Goal: Task Accomplishment & Management: Use online tool/utility

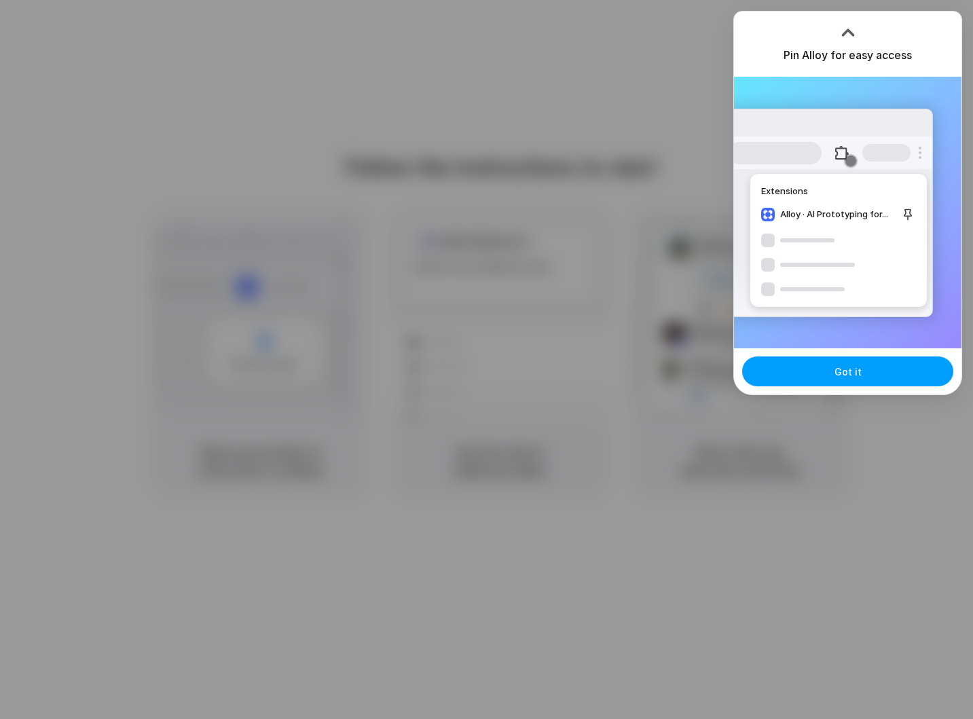
click at [827, 376] on button "Got it" at bounding box center [847, 371] width 211 height 30
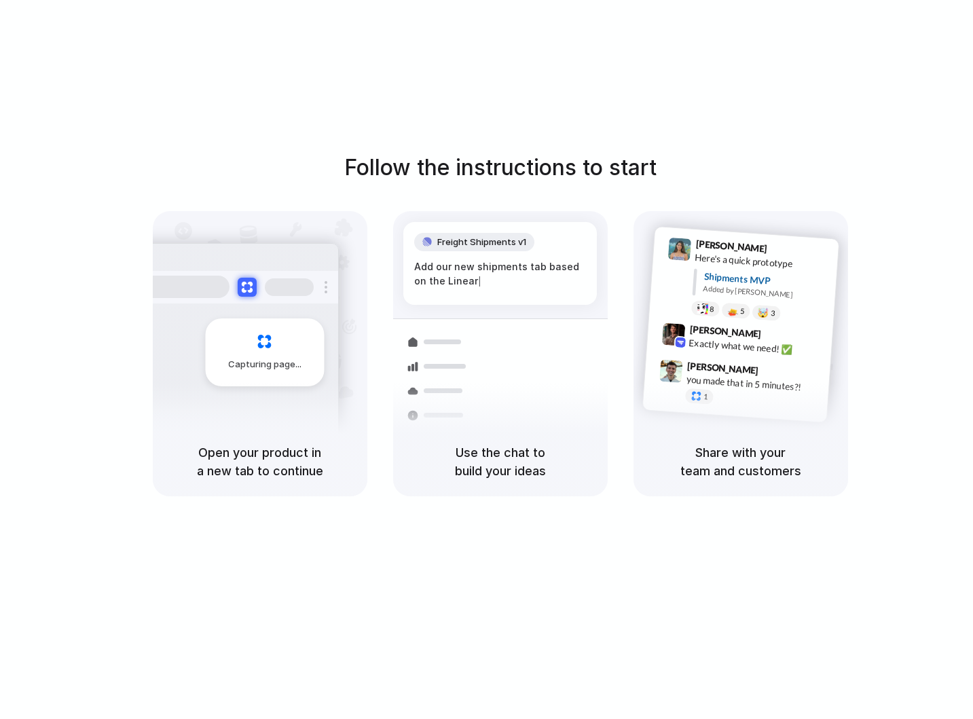
click at [646, 154] on h1 "Follow the instructions to start" at bounding box center [500, 167] width 312 height 33
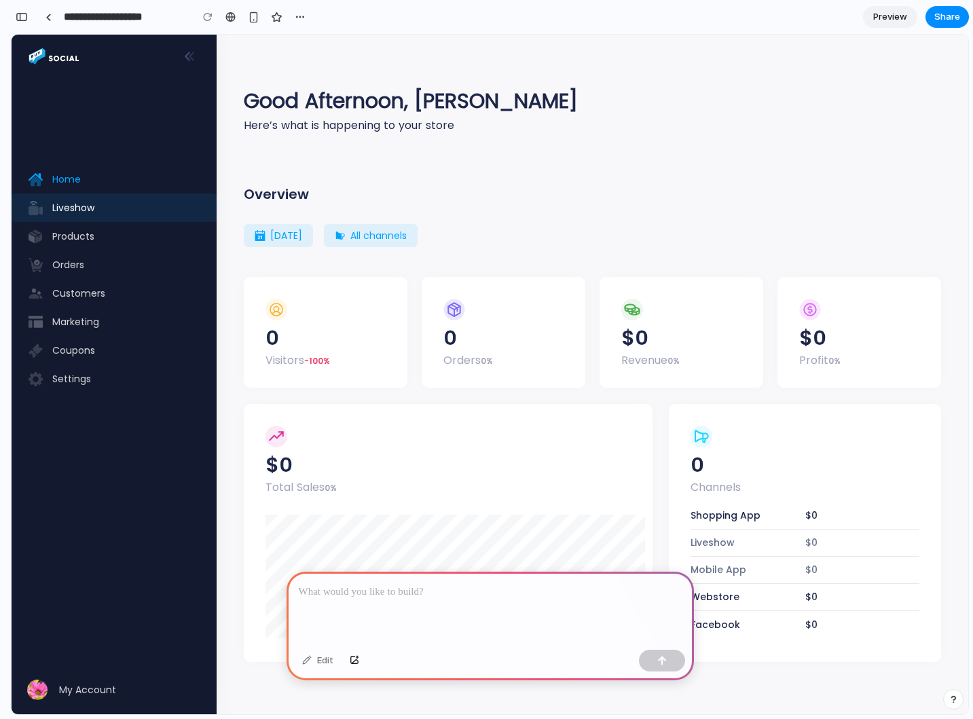
click at [71, 206] on span "Liveshow" at bounding box center [125, 208] width 147 height 14
click at [72, 177] on span "Home" at bounding box center [125, 179] width 147 height 14
click at [410, 604] on div at bounding box center [490, 608] width 407 height 73
click at [354, 598] on p at bounding box center [490, 592] width 383 height 16
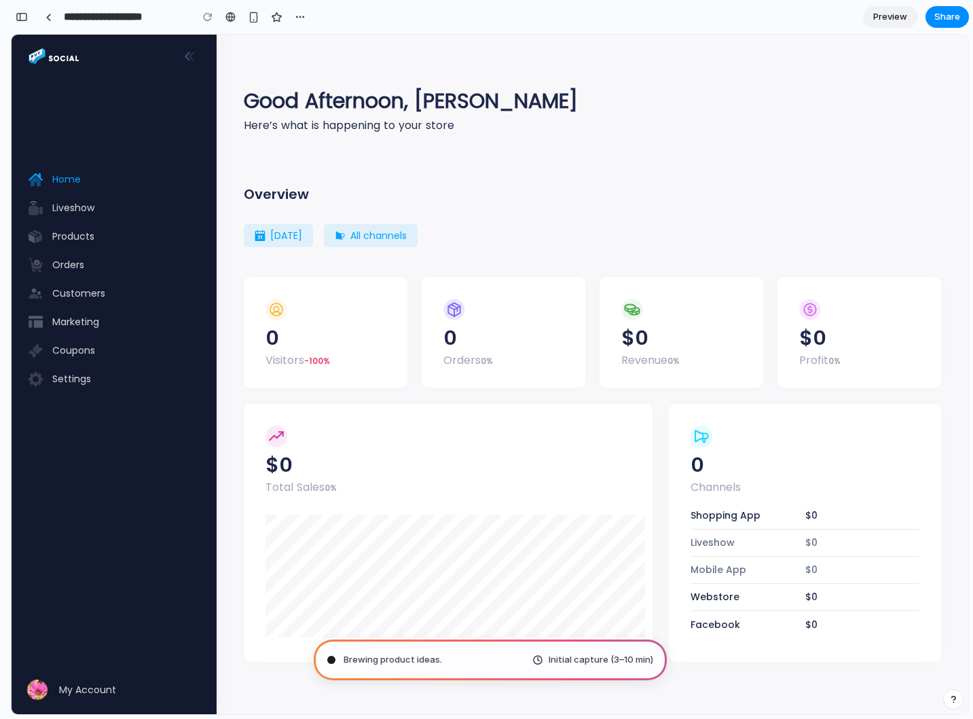
click at [587, 657] on span "Initial capture (3–10 min)" at bounding box center [601, 660] width 105 height 14
click at [430, 135] on div "Good Afternoon, [PERSON_NAME] Here’s what is happening to your store Overview […" at bounding box center [592, 362] width 697 height 655
click at [596, 181] on div "Overview [DATE] [DATE] [DATE] Last week Last month Last year Custom January 0 S…" at bounding box center [592, 410] width 697 height 503
click at [20, 16] on div "button" at bounding box center [22, 17] width 12 height 10
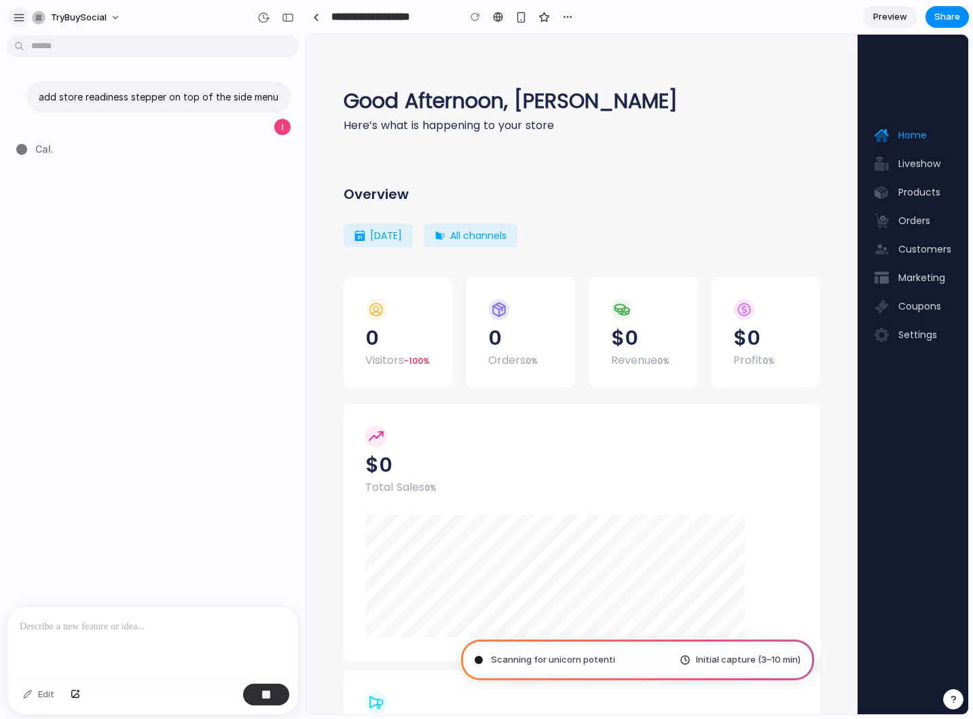
click at [16, 20] on div "button" at bounding box center [19, 18] width 12 height 12
click at [21, 18] on div "button" at bounding box center [19, 18] width 12 height 12
click at [18, 16] on div "button" at bounding box center [19, 18] width 12 height 12
click at [38, 18] on div "button" at bounding box center [39, 18] width 14 height 14
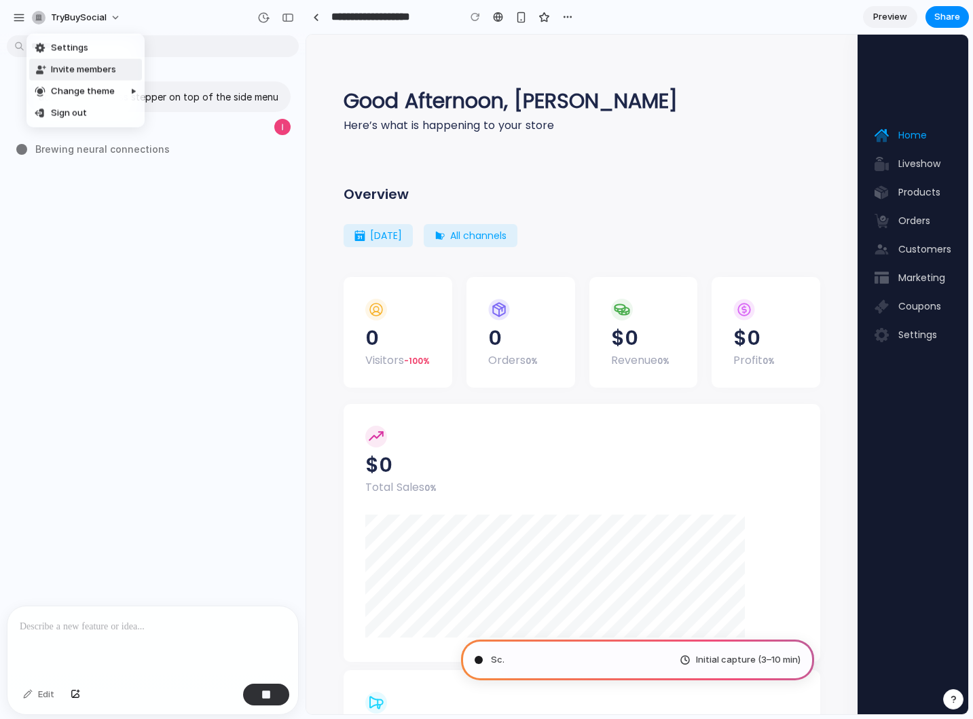
click at [290, 19] on div "Settings Invite members Change theme Sign out" at bounding box center [486, 359] width 973 height 719
click at [287, 16] on div "button" at bounding box center [288, 18] width 12 height 10
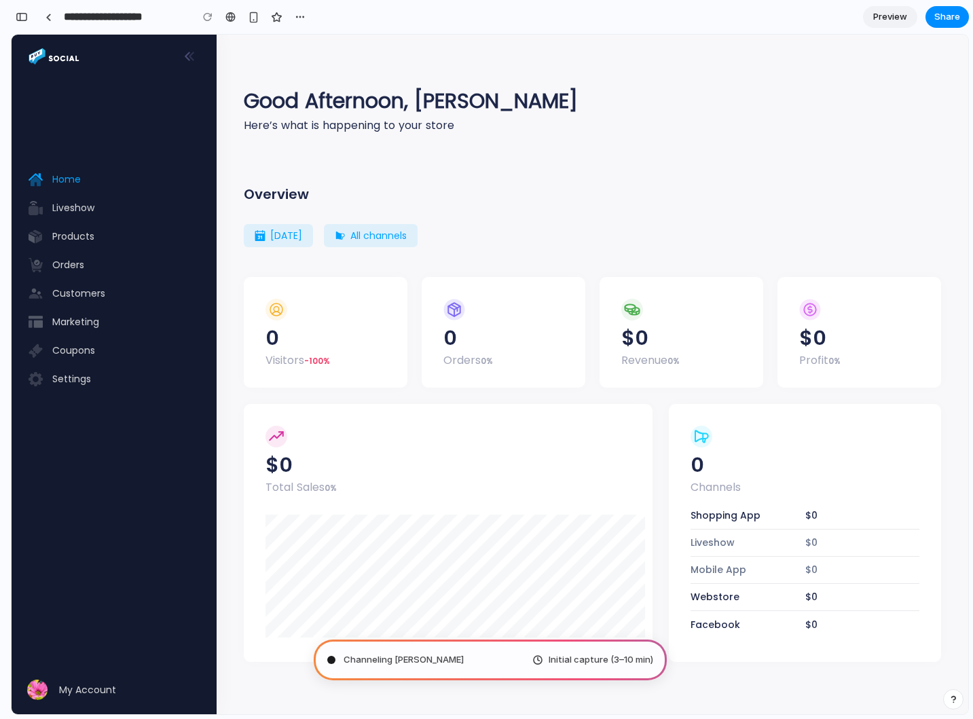
click at [559, 164] on div "Overview [DATE] [DATE] [DATE] Last week Last month Last year Custom January 0 S…" at bounding box center [592, 410] width 697 height 503
type input "**********"
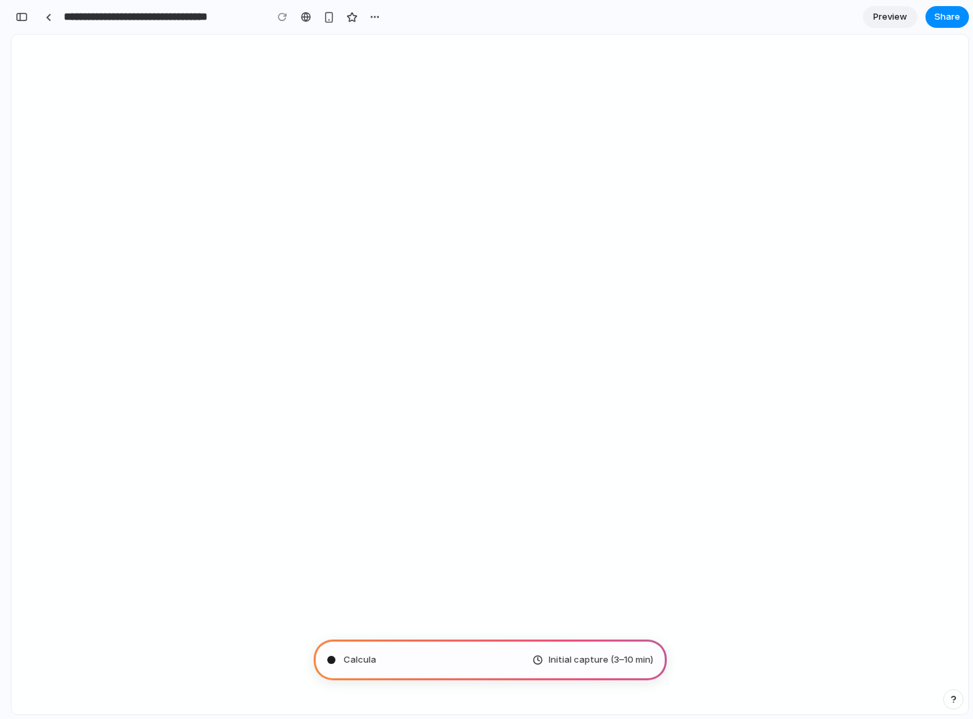
scroll to position [373, 0]
click at [28, 15] on button "button" at bounding box center [22, 17] width 22 height 22
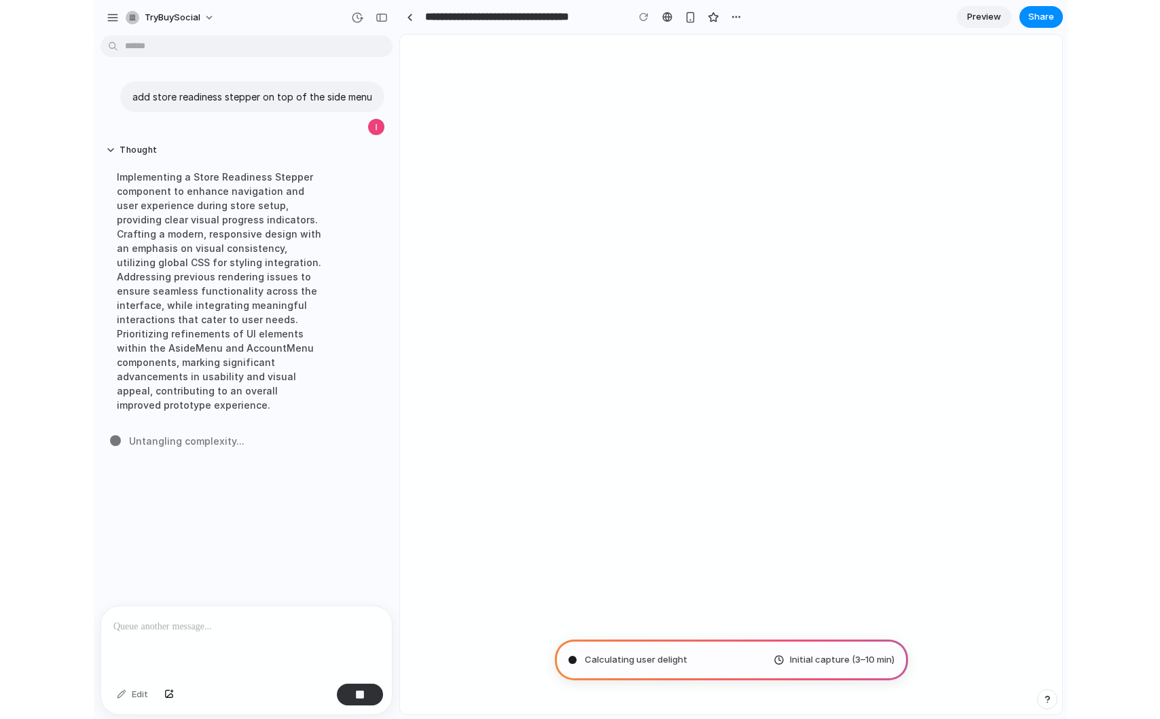
scroll to position [0, 0]
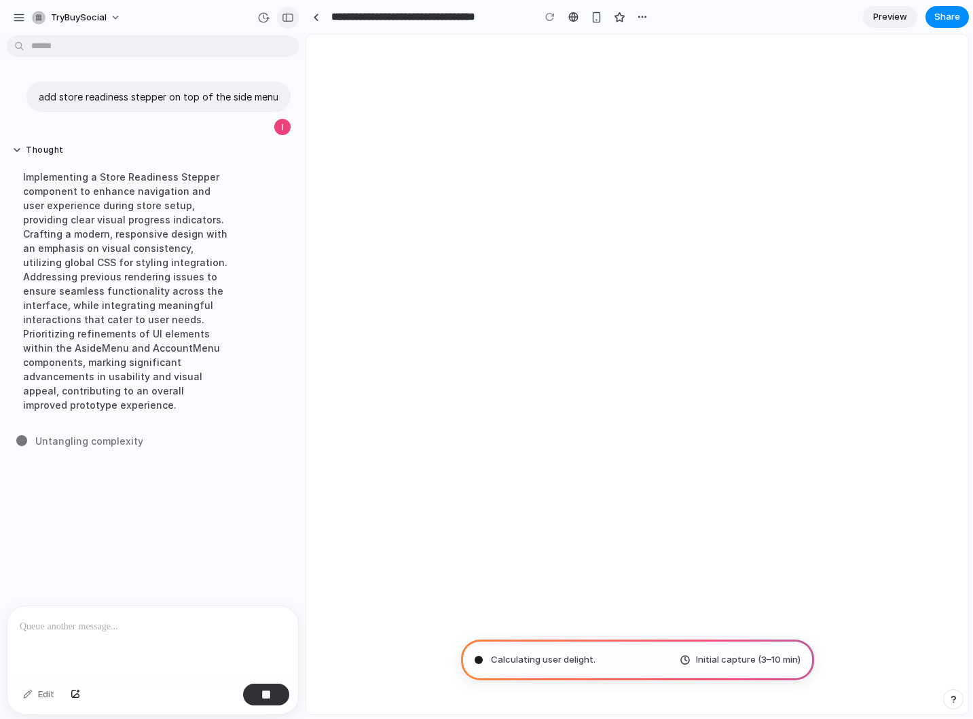
click at [289, 18] on div "button" at bounding box center [288, 18] width 12 height 10
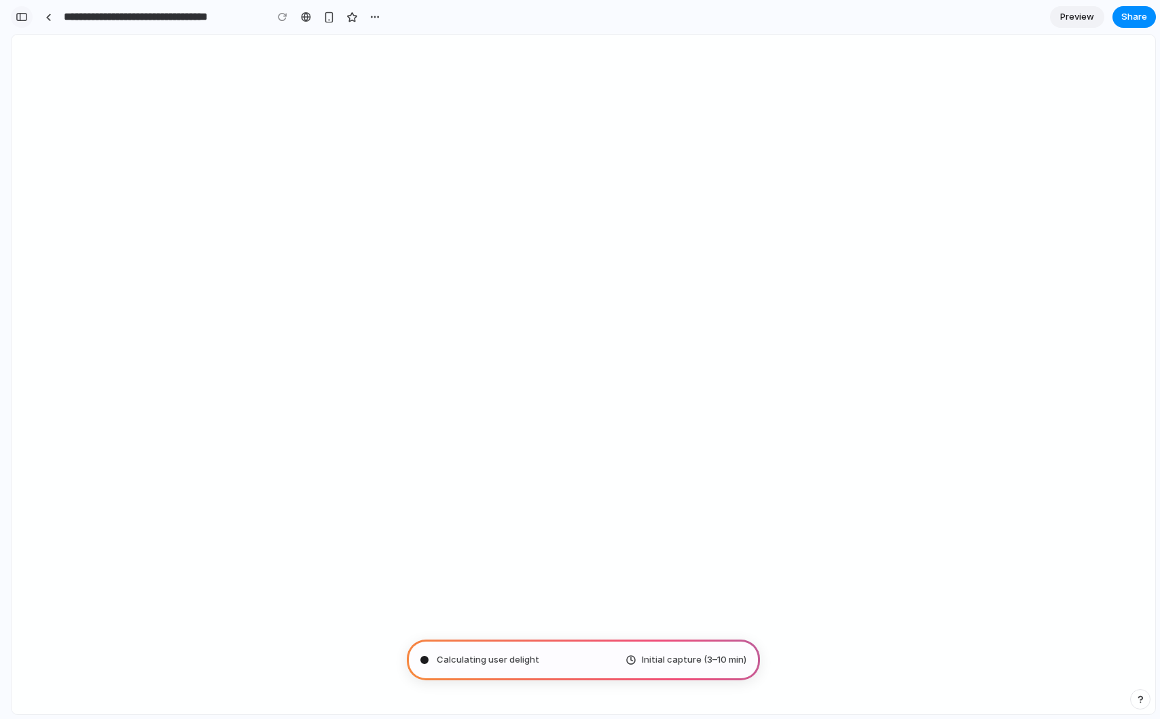
click at [24, 16] on div "button" at bounding box center [22, 17] width 12 height 10
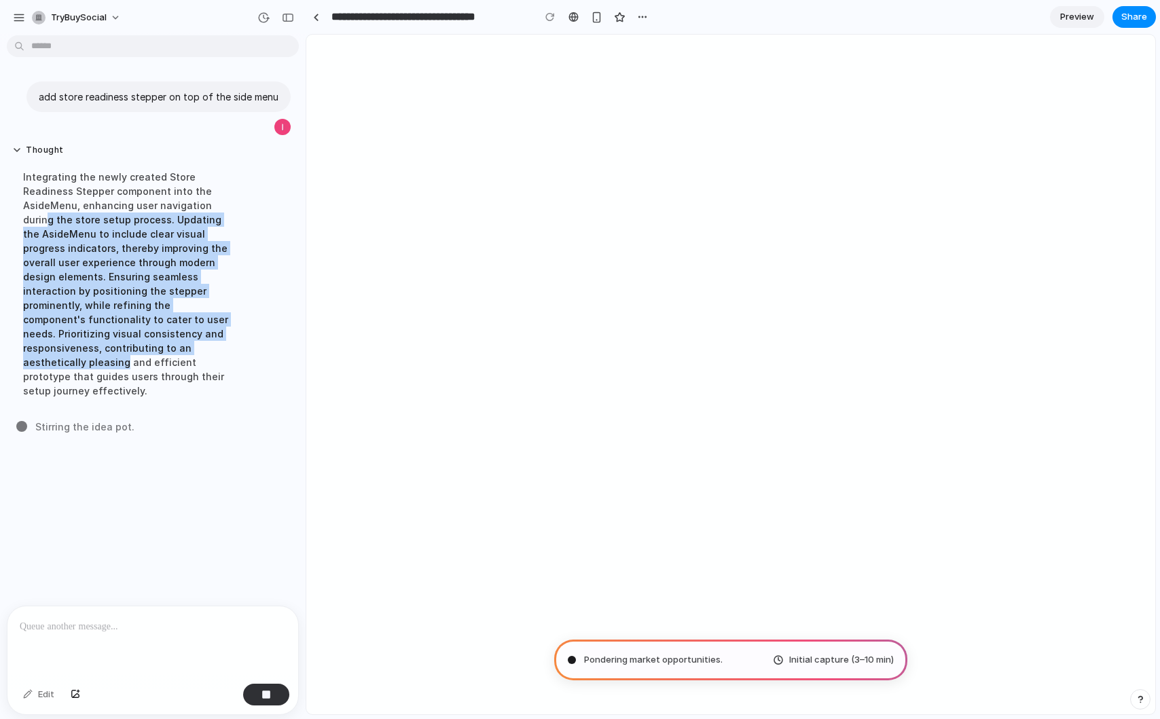
drag, startPoint x: 47, startPoint y: 213, endPoint x: 200, endPoint y: 342, distance: 200.0
click at [202, 342] on div "Integrating the newly created Store Readiness Stepper component into the AsideM…" at bounding box center [125, 284] width 227 height 244
click at [200, 342] on div "Integrating the newly created Store Readiness Stepper component into the AsideM…" at bounding box center [125, 284] width 227 height 244
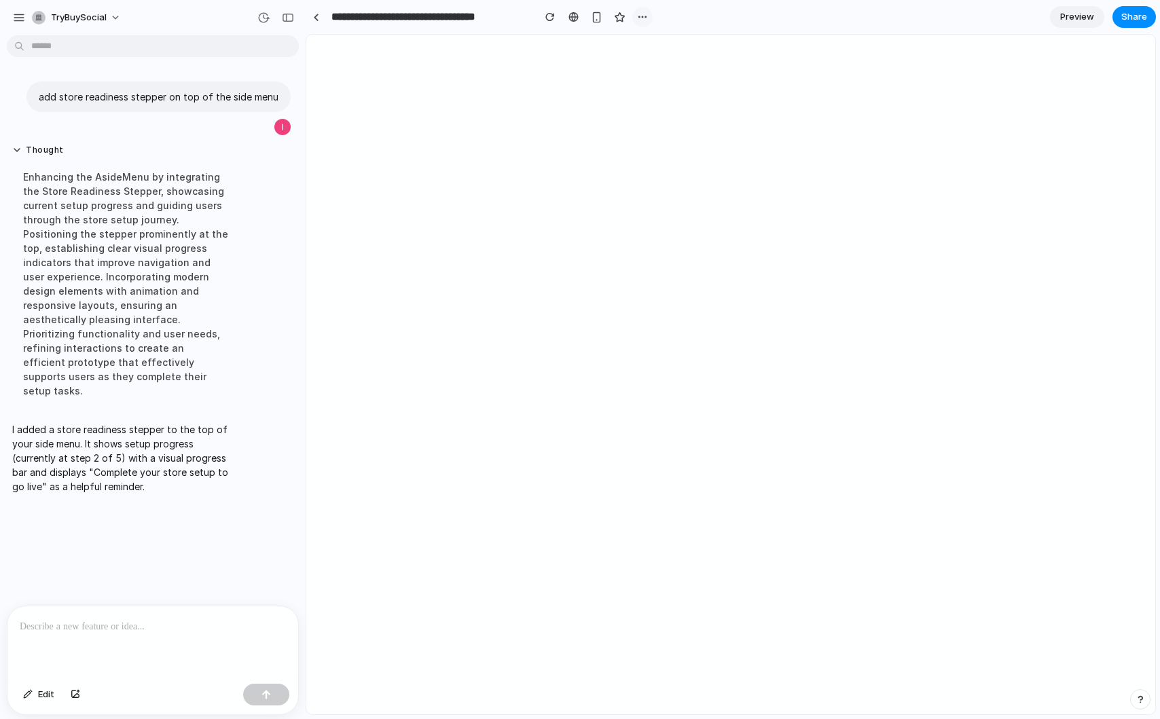
click at [644, 23] on button "button" at bounding box center [642, 17] width 20 height 20
click at [857, 153] on div "Duplicate Delete" at bounding box center [580, 359] width 1160 height 719
click at [311, 16] on link at bounding box center [316, 17] width 20 height 20
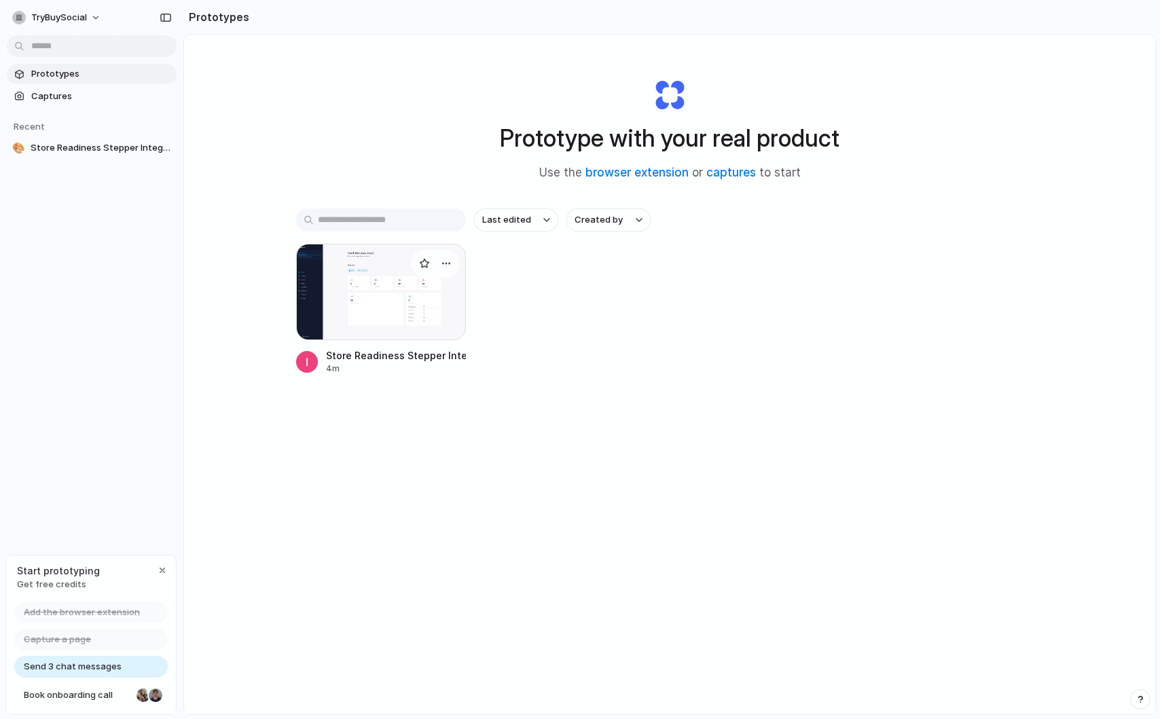
click at [442, 318] on div at bounding box center [381, 292] width 170 height 96
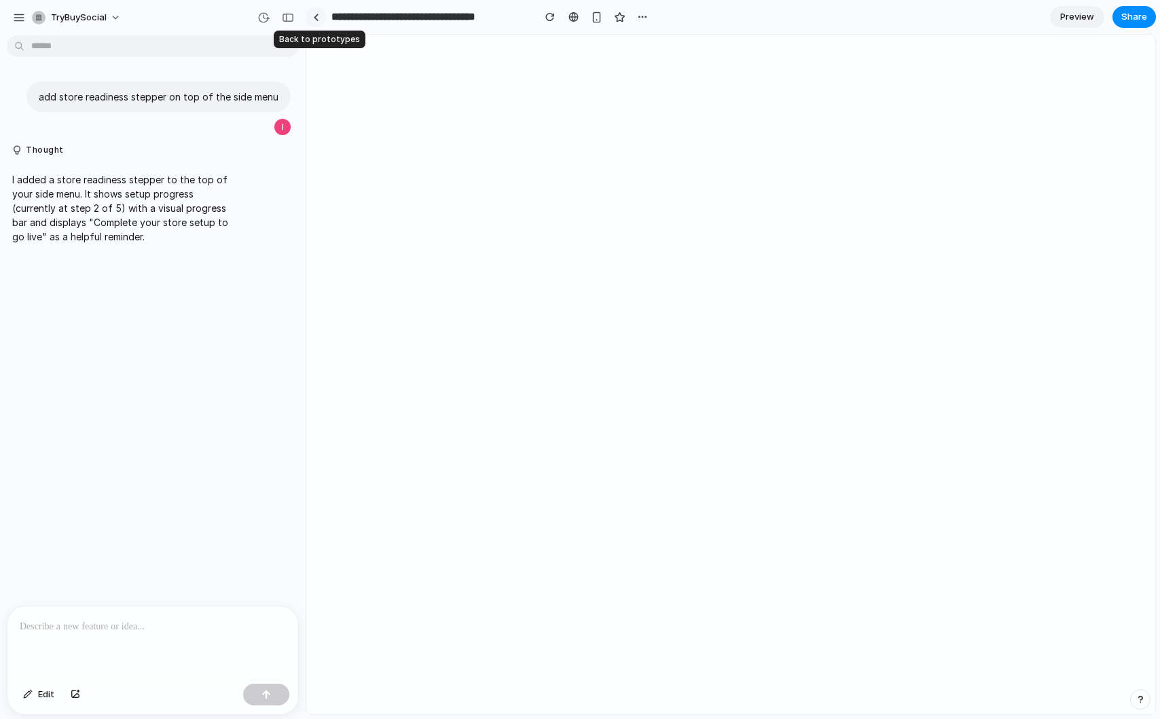
click at [314, 20] on div at bounding box center [316, 17] width 6 height 7
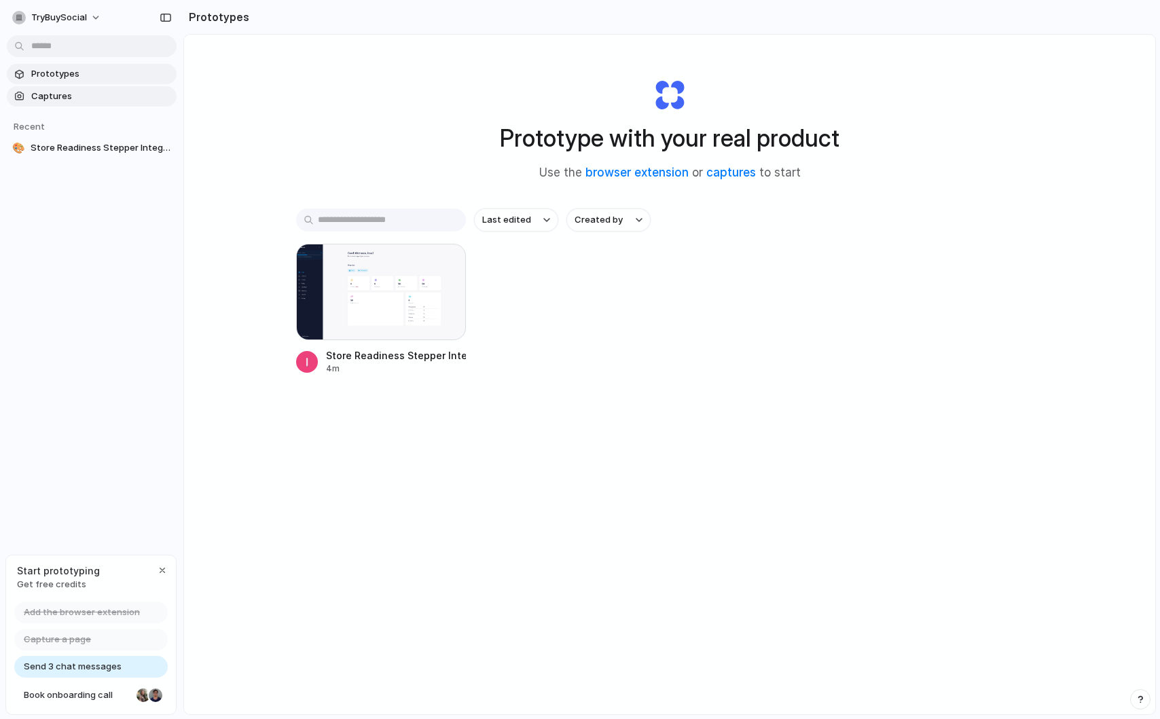
click at [55, 102] on span "Captures" at bounding box center [101, 97] width 140 height 14
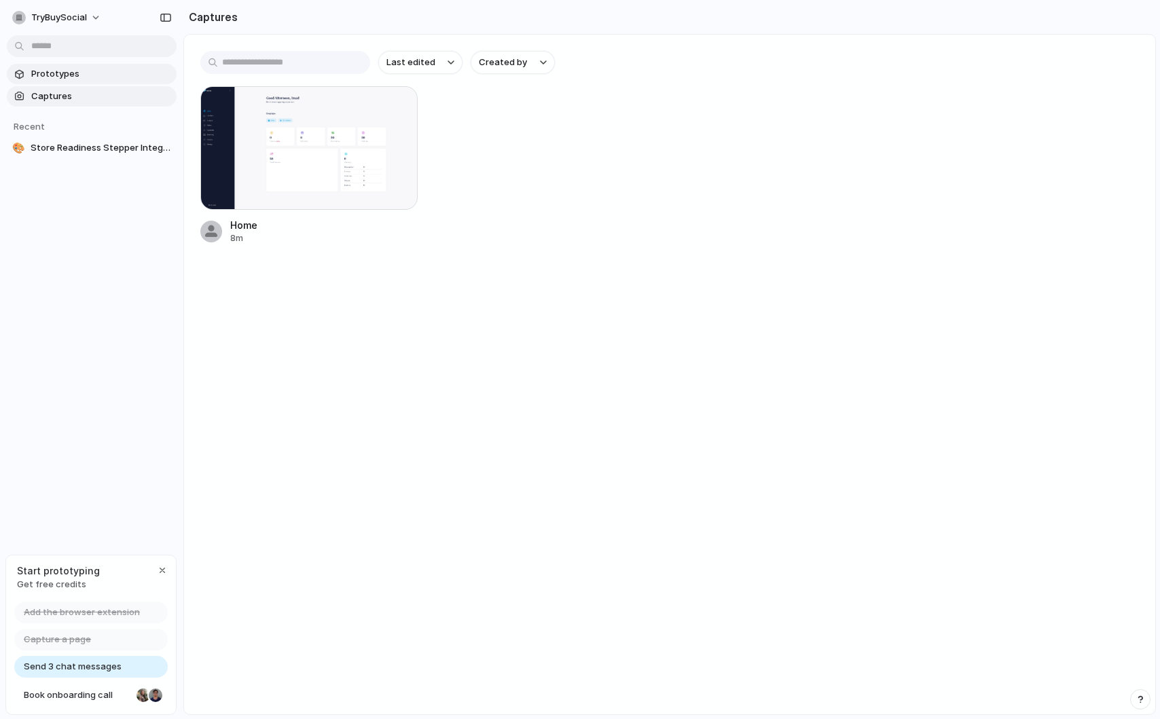
click at [76, 72] on span "Prototypes" at bounding box center [101, 74] width 140 height 14
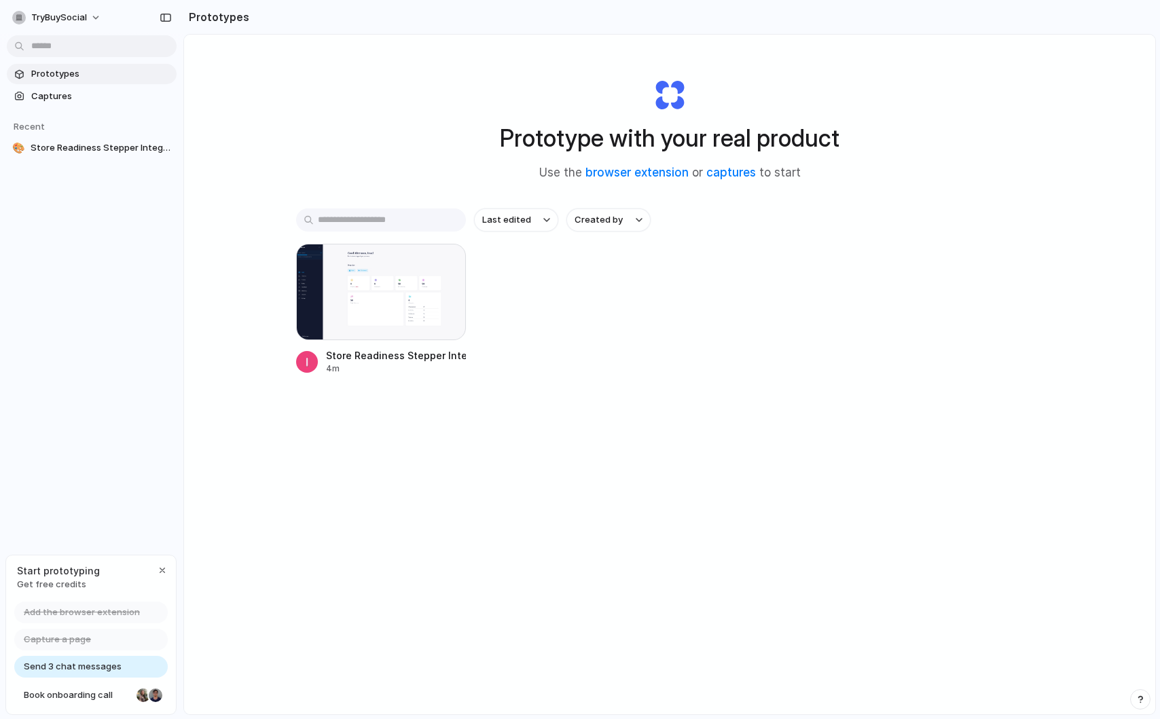
click at [692, 369] on div "Store Readiness Stepper Integration 4m" at bounding box center [669, 309] width 747 height 131
click at [528, 221] on span "Last edited" at bounding box center [506, 220] width 49 height 14
click at [747, 439] on div "Last edited Last created Alphabetical" at bounding box center [580, 359] width 1160 height 719
click at [610, 364] on div "Store Readiness Stepper Integration 4m" at bounding box center [669, 309] width 747 height 131
click at [381, 307] on div at bounding box center [381, 292] width 170 height 96
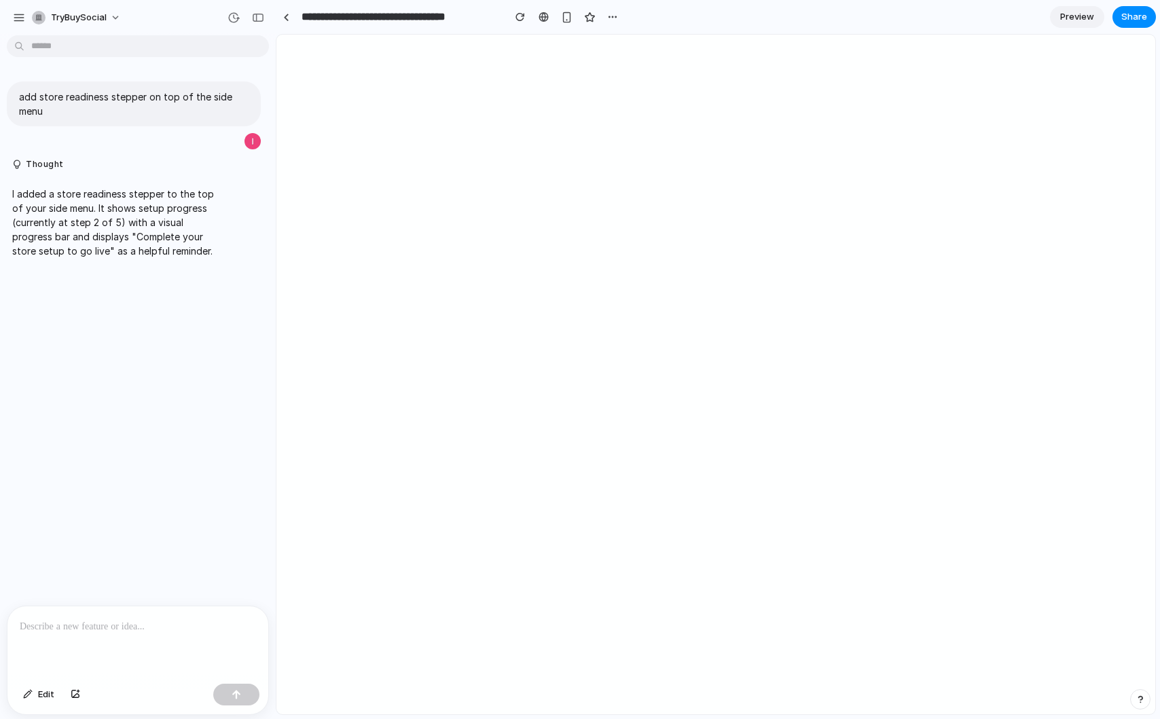
drag, startPoint x: 302, startPoint y: 87, endPoint x: 276, endPoint y: 94, distance: 27.5
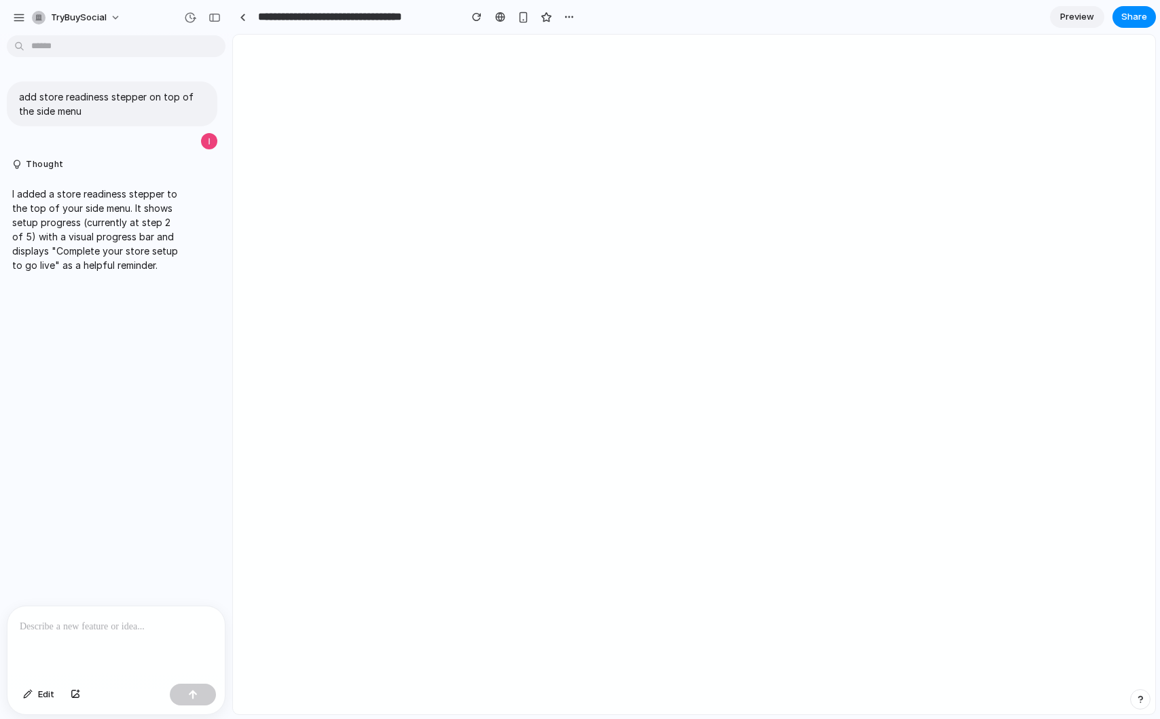
drag, startPoint x: 270, startPoint y: 97, endPoint x: 232, endPoint y: 101, distance: 37.6
